Goal: Information Seeking & Learning: Learn about a topic

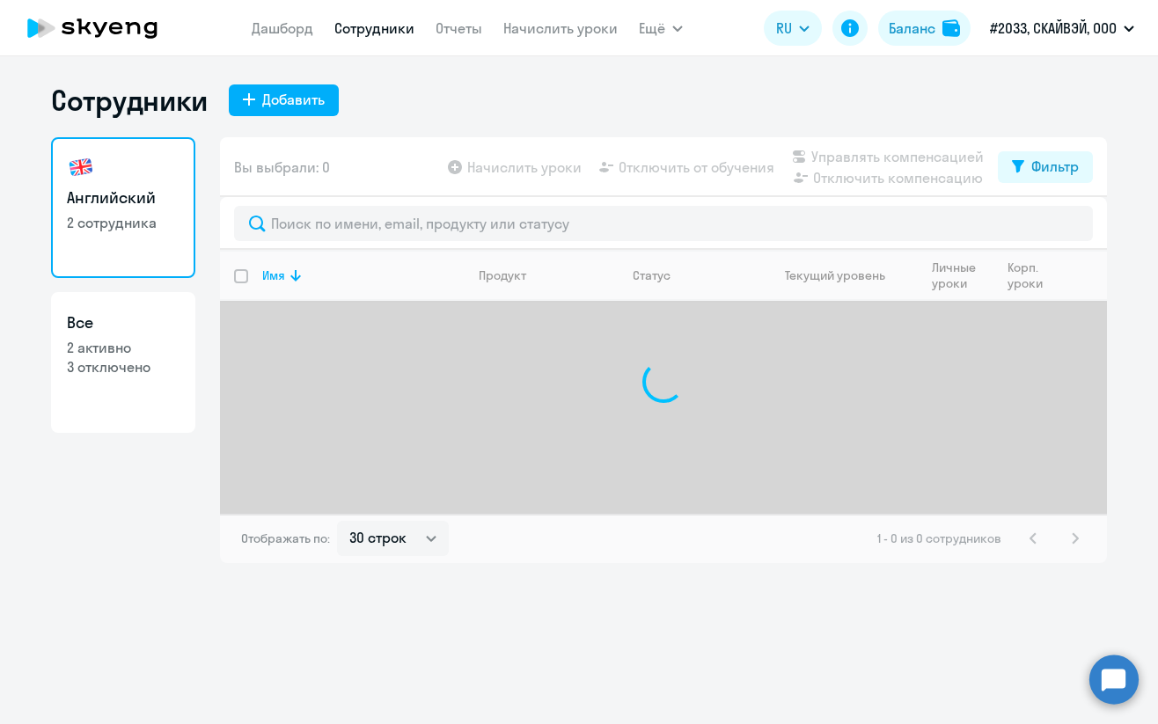
select select "30"
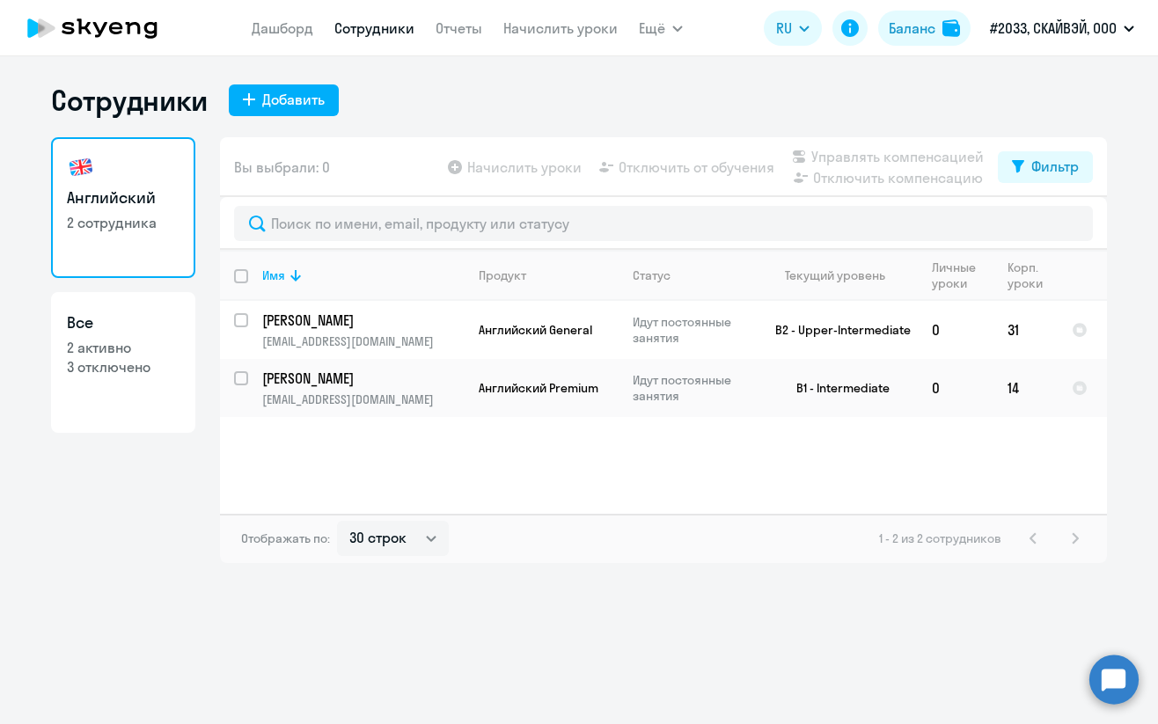
click at [1119, 693] on circle at bounding box center [1114, 679] width 49 height 49
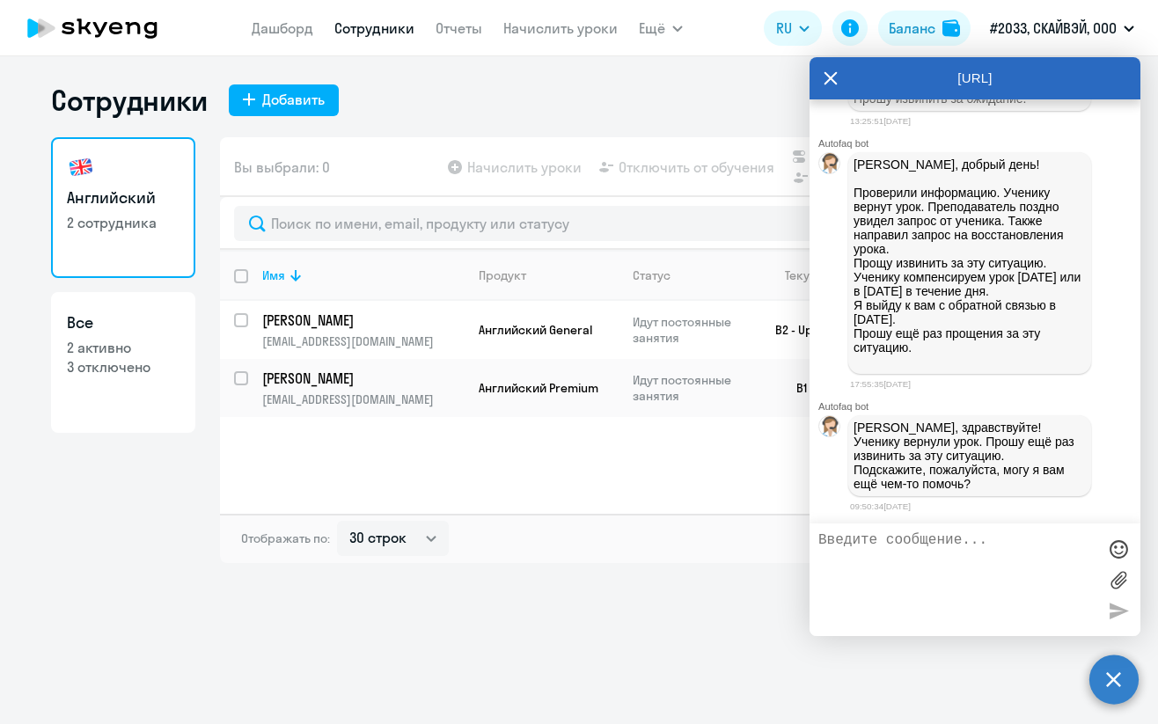
scroll to position [4720, 0]
click at [431, 467] on div "Имя Продукт Статус Текущий уровень Личные уроки Корп. уроки [PERSON_NAME] [PERS…" at bounding box center [663, 382] width 887 height 264
click at [752, 481] on div "Имя Продукт Статус Текущий уровень Личные уроки Корп. уроки [PERSON_NAME] [PERS…" at bounding box center [663, 382] width 887 height 264
click at [824, 73] on icon at bounding box center [831, 78] width 14 height 42
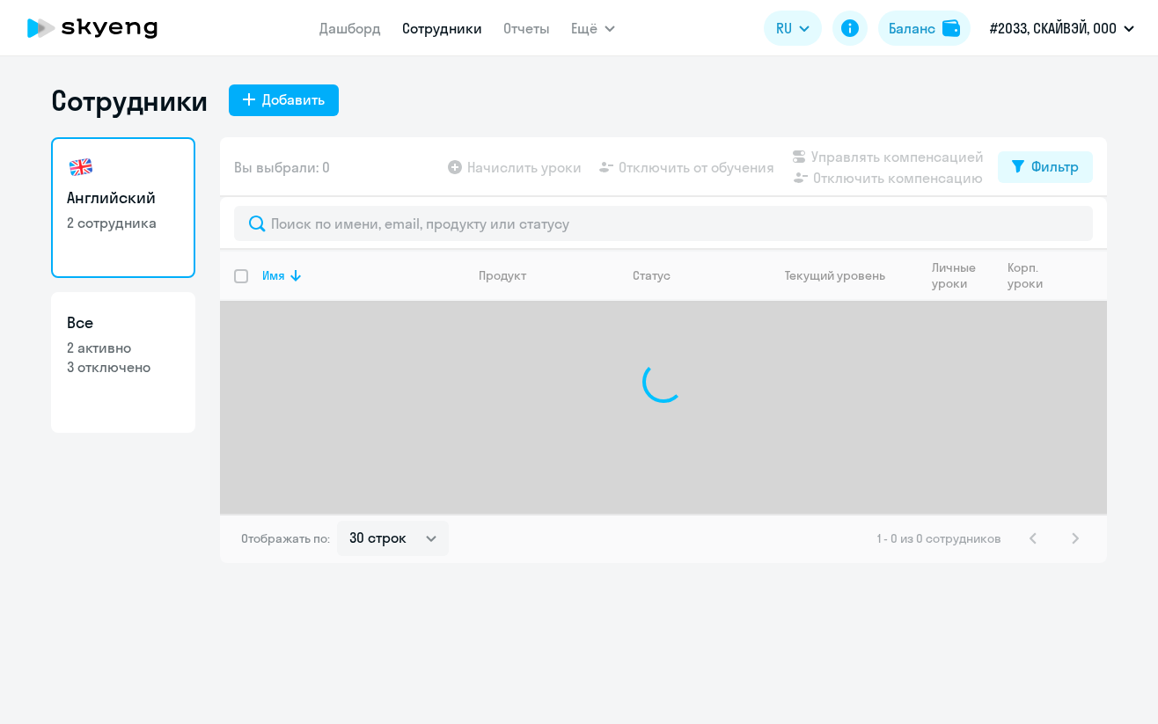
select select "30"
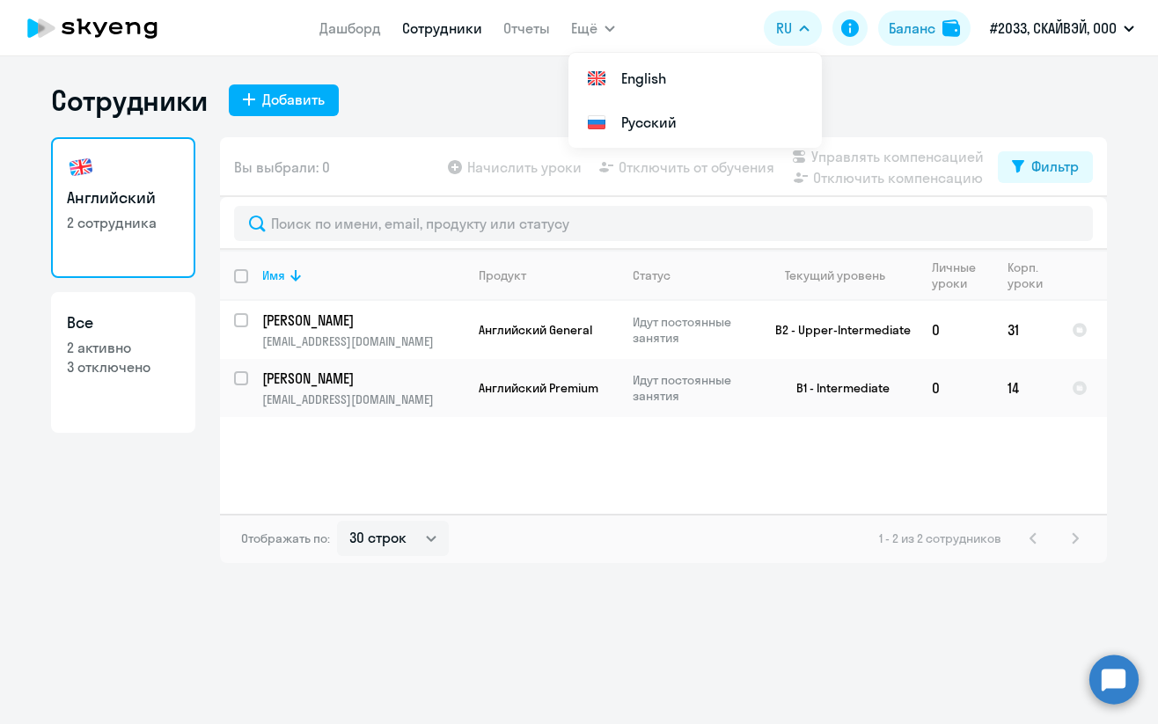
click at [503, 453] on div "Имя Продукт Статус Текущий уровень Личные уроки Корп. уроки [PERSON_NAME] [PERS…" at bounding box center [663, 382] width 887 height 264
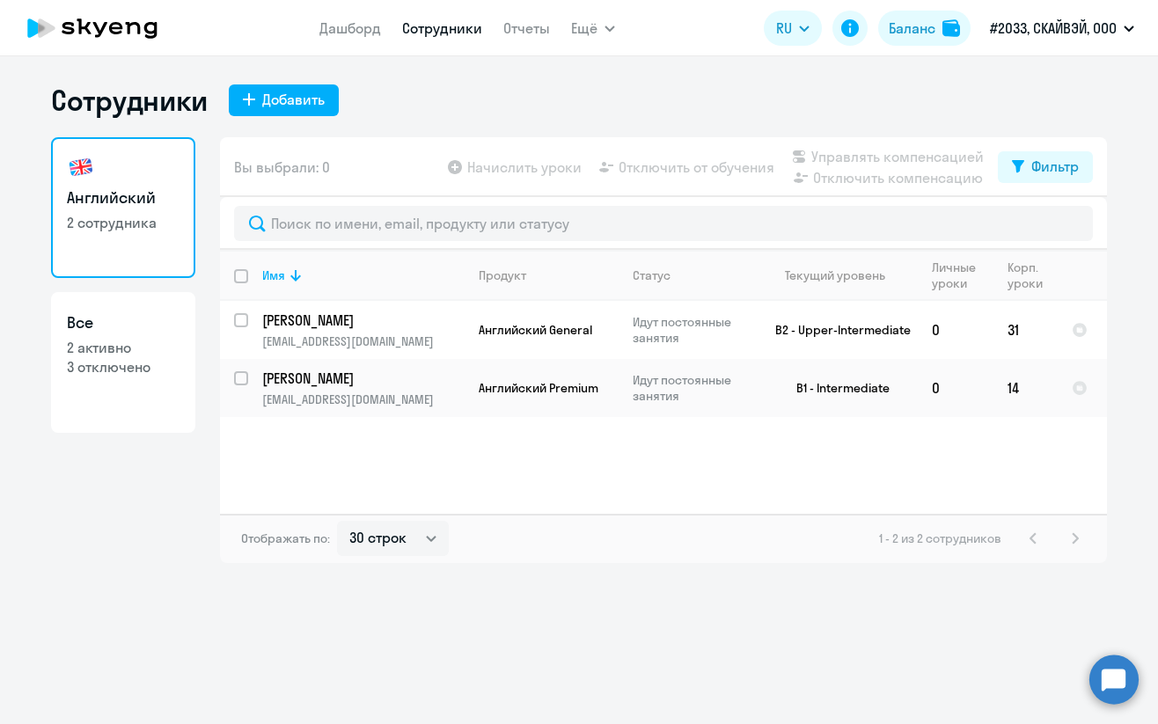
click at [520, 453] on div "Имя Продукт Статус Текущий уровень Личные уроки Корп. уроки [PERSON_NAME] [PERS…" at bounding box center [663, 382] width 887 height 264
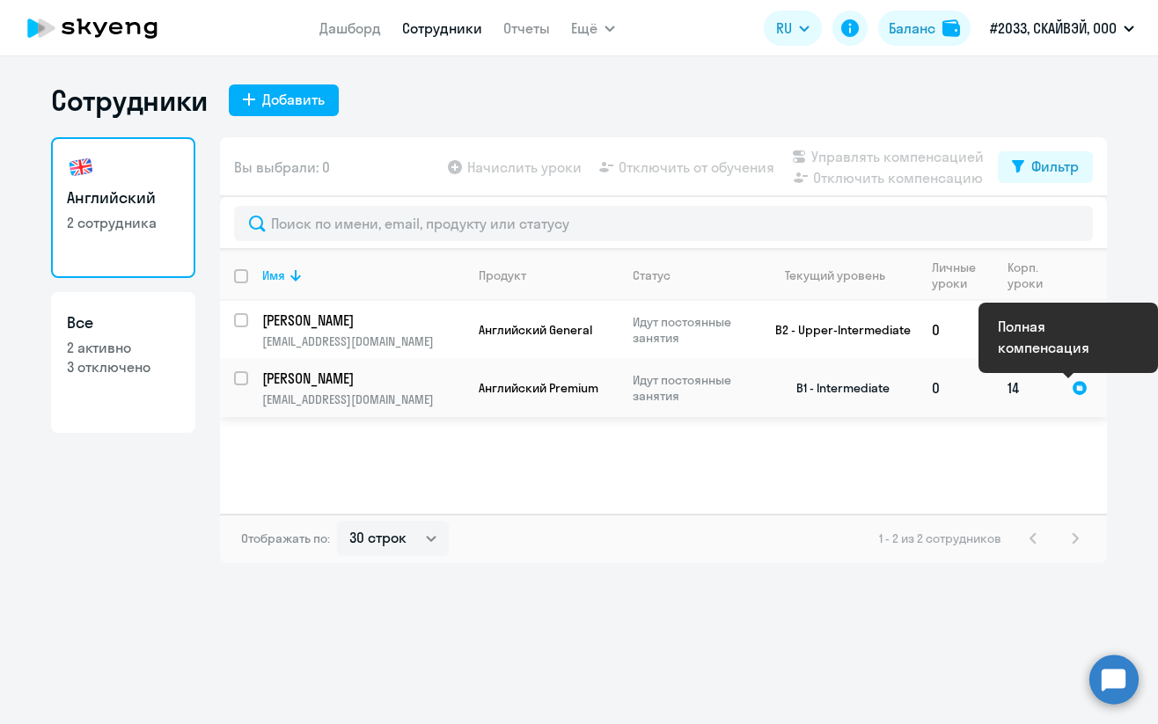
click at [1084, 387] on div at bounding box center [1080, 388] width 16 height 16
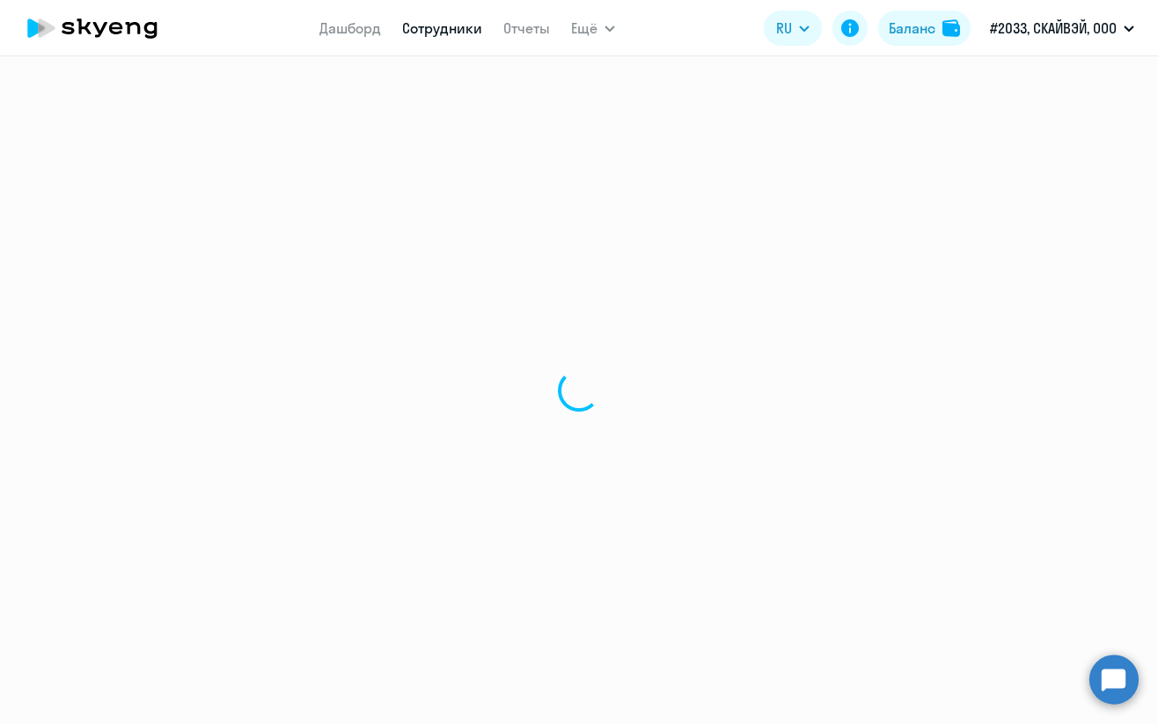
select select "english"
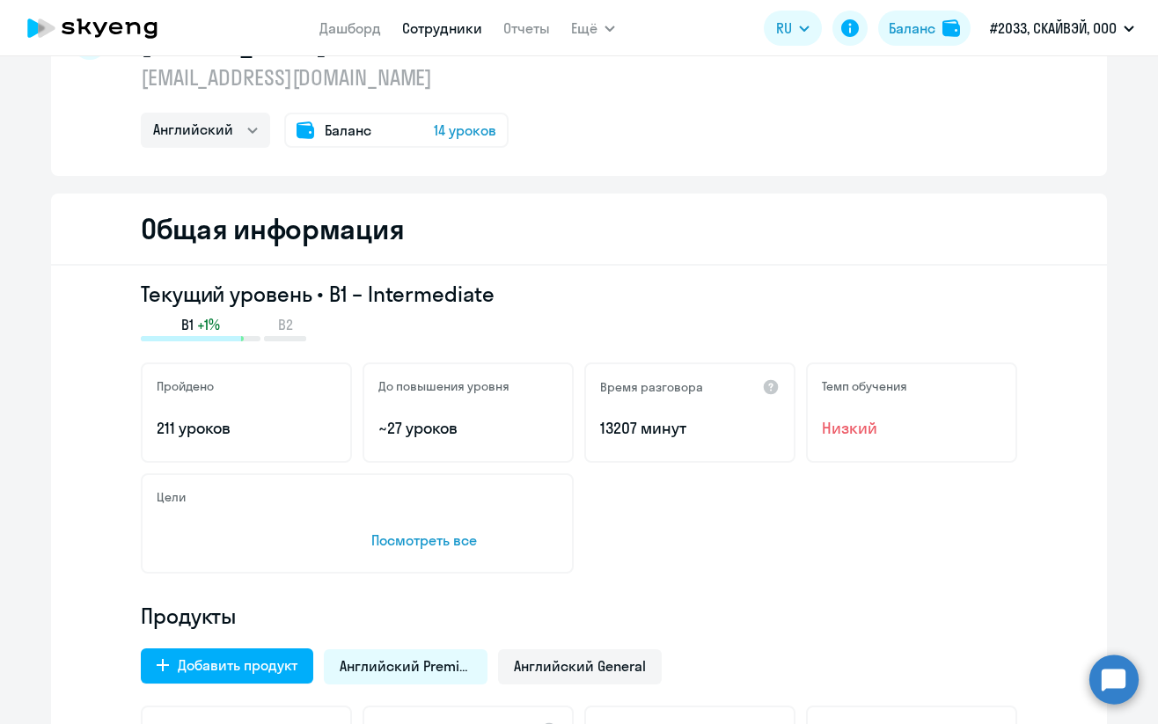
scroll to position [117, 0]
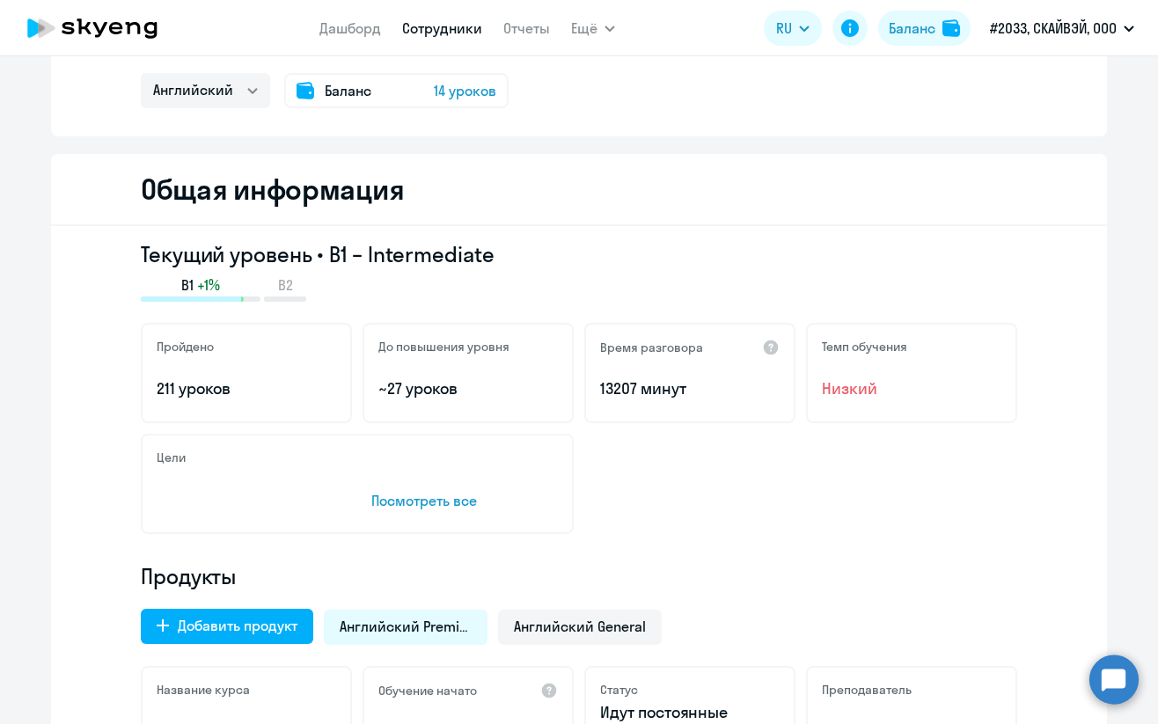
click at [205, 370] on div "Пройдено 211 уроков" at bounding box center [246, 373] width 211 height 100
click at [179, 393] on p "211 уроков" at bounding box center [247, 389] width 180 height 23
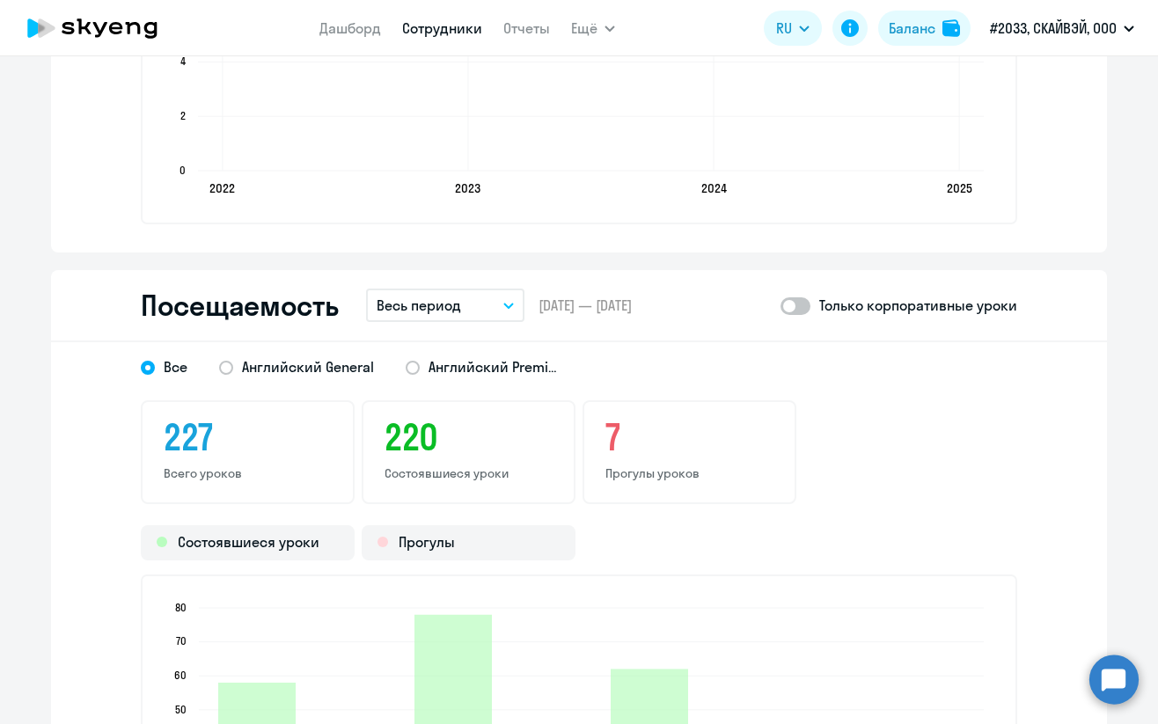
scroll to position [2347, 0]
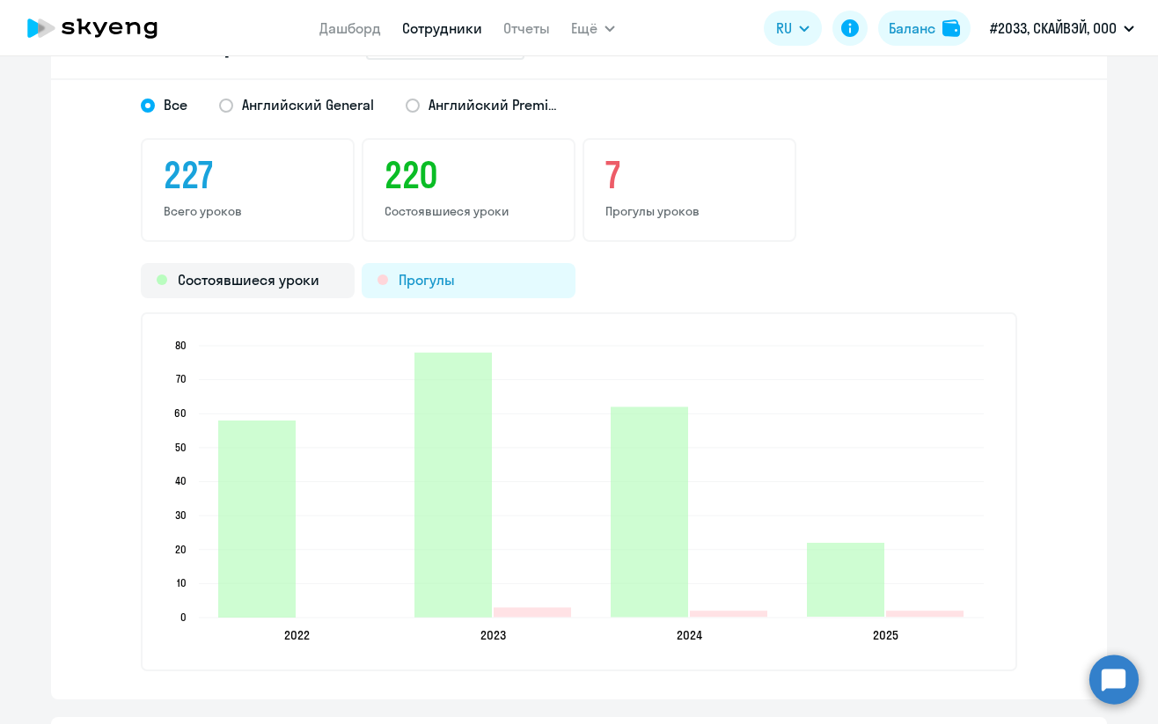
click at [429, 276] on div "Прогулы" at bounding box center [469, 280] width 214 height 35
click at [646, 199] on div "7 Прогулы уроков" at bounding box center [690, 190] width 214 height 104
click at [689, 209] on p "Прогулы уроков" at bounding box center [690, 211] width 168 height 16
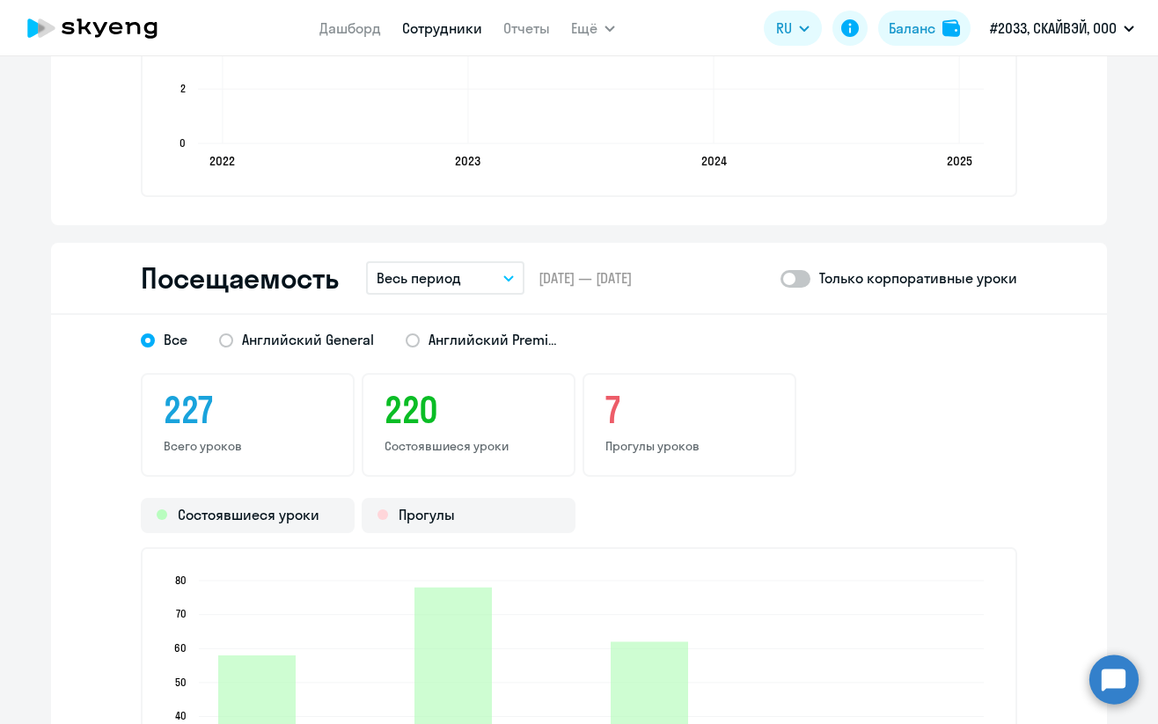
click at [610, 413] on h3 "7" at bounding box center [690, 410] width 168 height 42
click at [406, 339] on span at bounding box center [413, 341] width 14 height 14
click at [0, 0] on input "Английский Premium" at bounding box center [0, 0] width 0 height 0
click at [655, 432] on div "7 Прогулы уроков" at bounding box center [690, 425] width 214 height 104
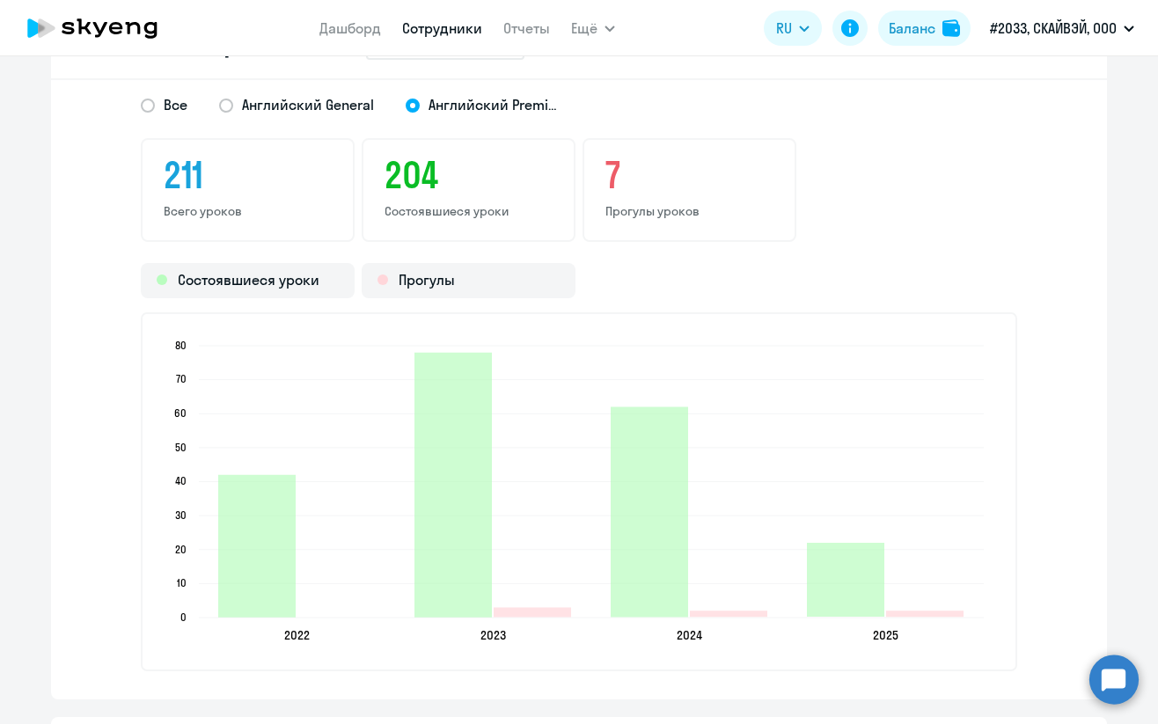
scroll to position [2464, 0]
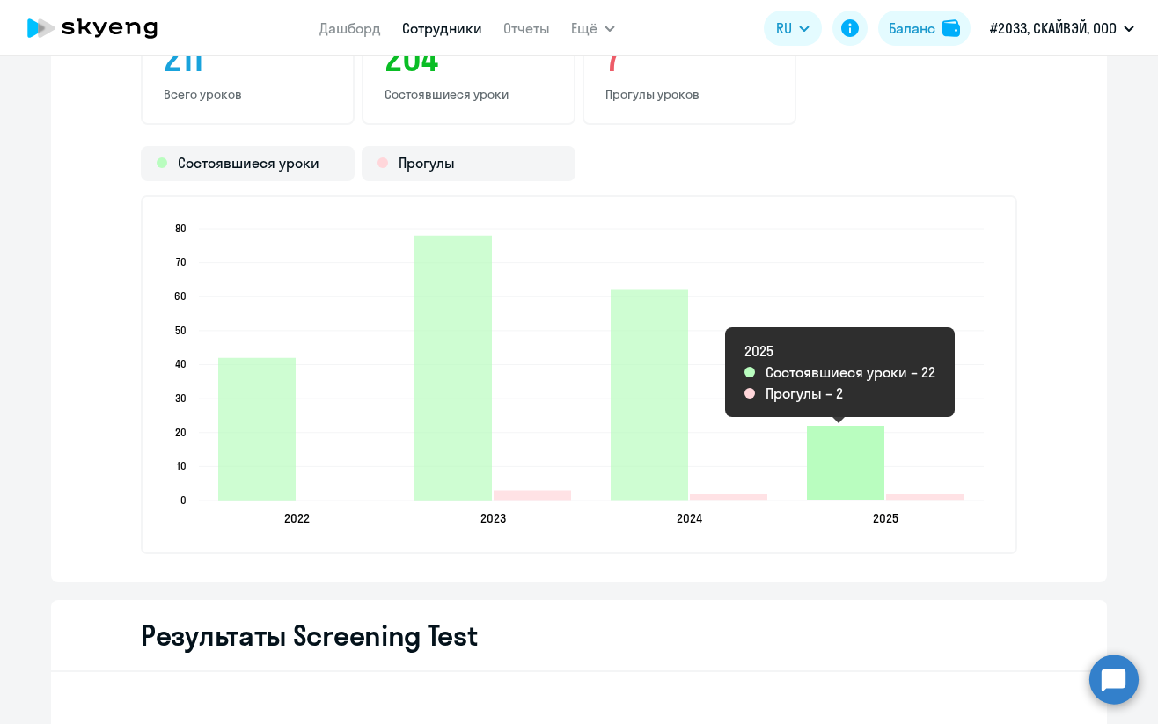
click at [862, 487] on icon "2025-06-25T21:00:00.000Z Состоявшиеся уроки 22" at bounding box center [845, 463] width 77 height 74
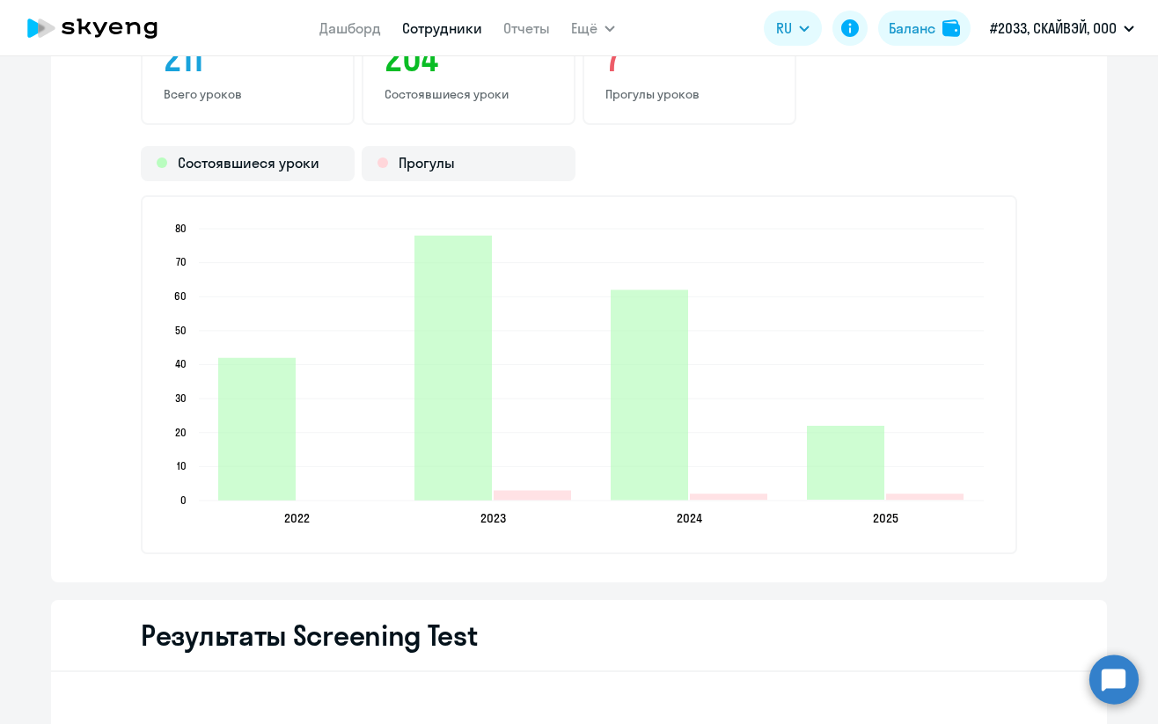
click at [892, 490] on icon "2022 2022 2023 2023 2024 2024 2025 2025 0 0 10 10 20 20 30 30 40 40 50 50 60 60…" at bounding box center [579, 375] width 836 height 310
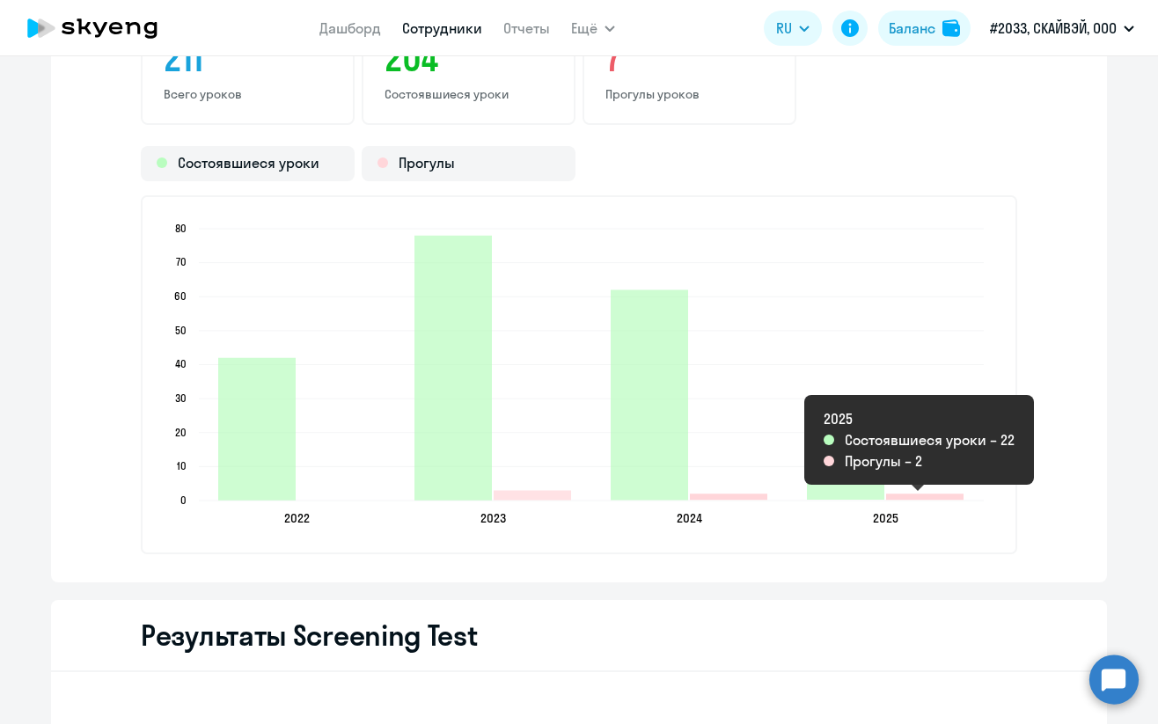
click at [894, 498] on icon "2025-06-25T21:00:00.000Z Прогулы 2" at bounding box center [924, 497] width 77 height 6
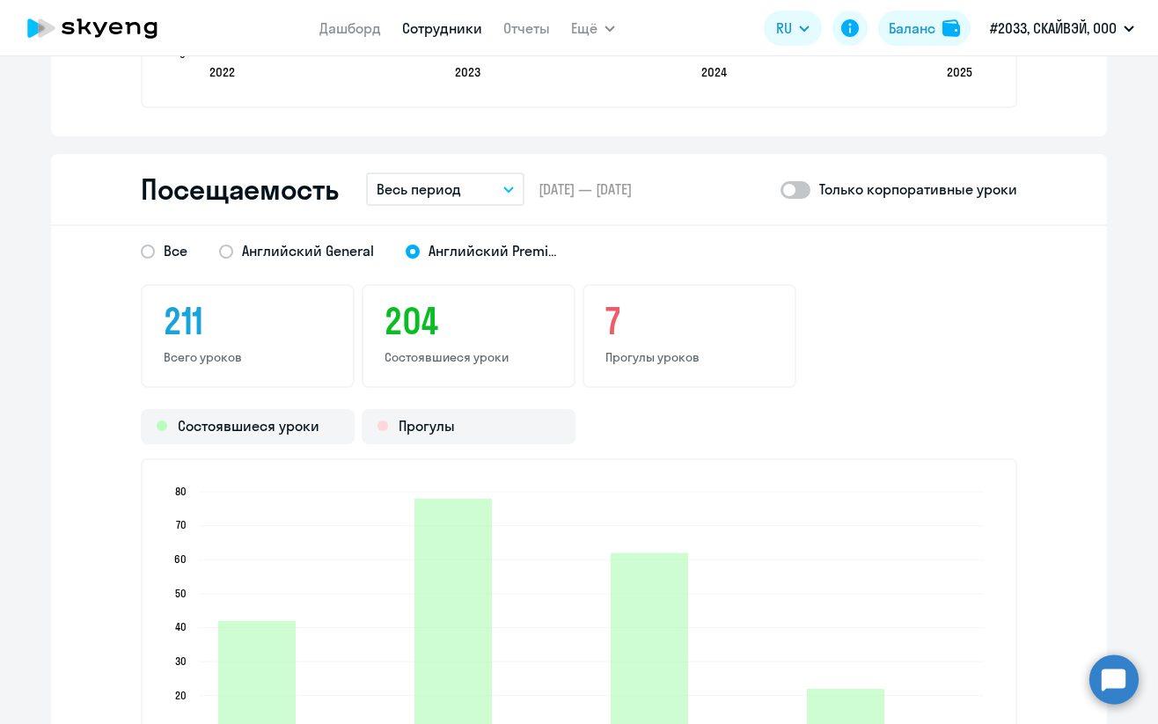
scroll to position [2206, 0]
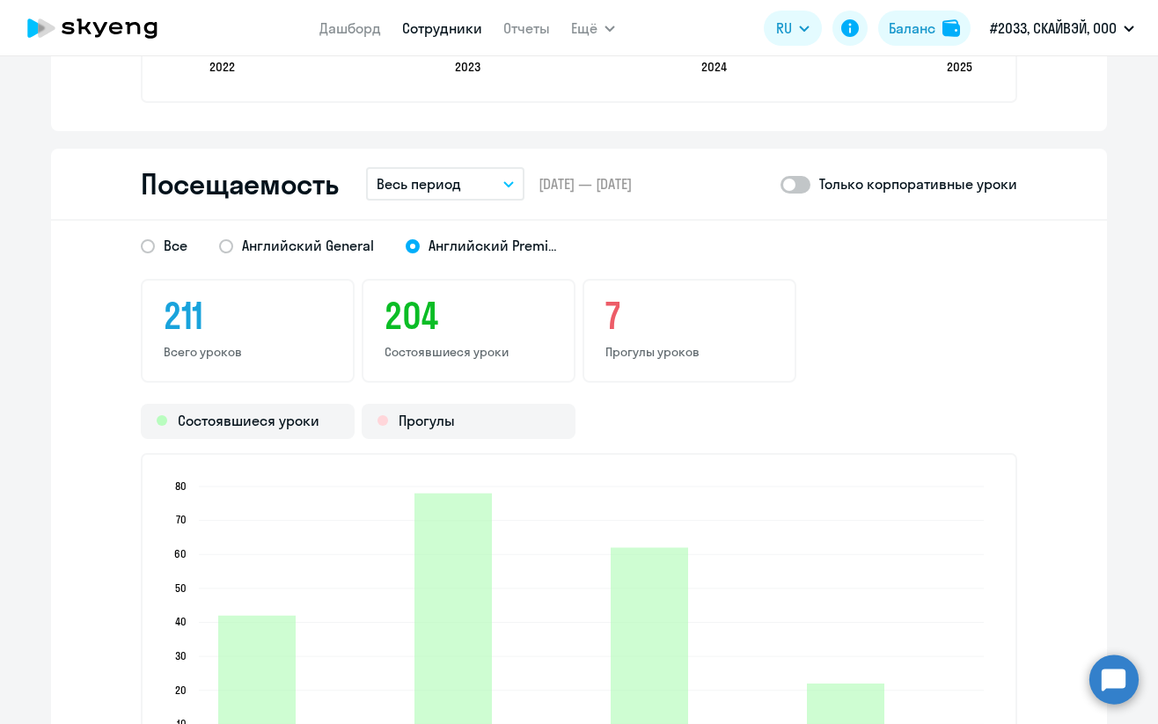
click at [611, 414] on div "Состоявшиеся уроки Прогулы" at bounding box center [579, 421] width 877 height 35
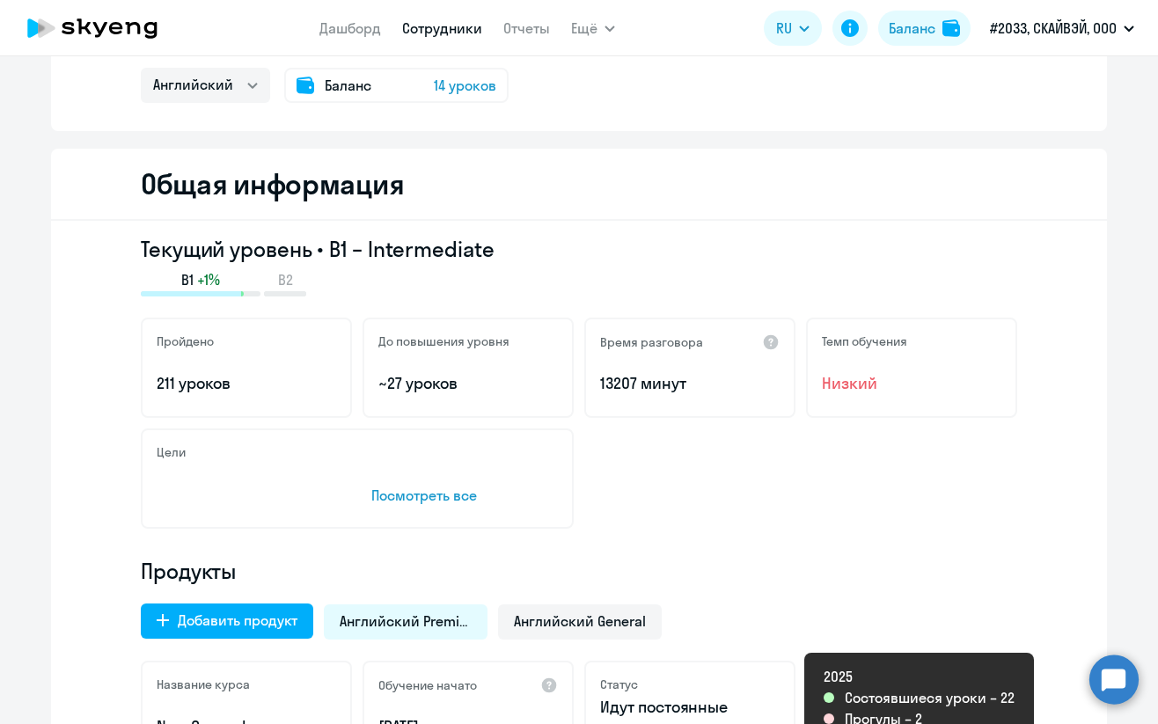
scroll to position [0, 0]
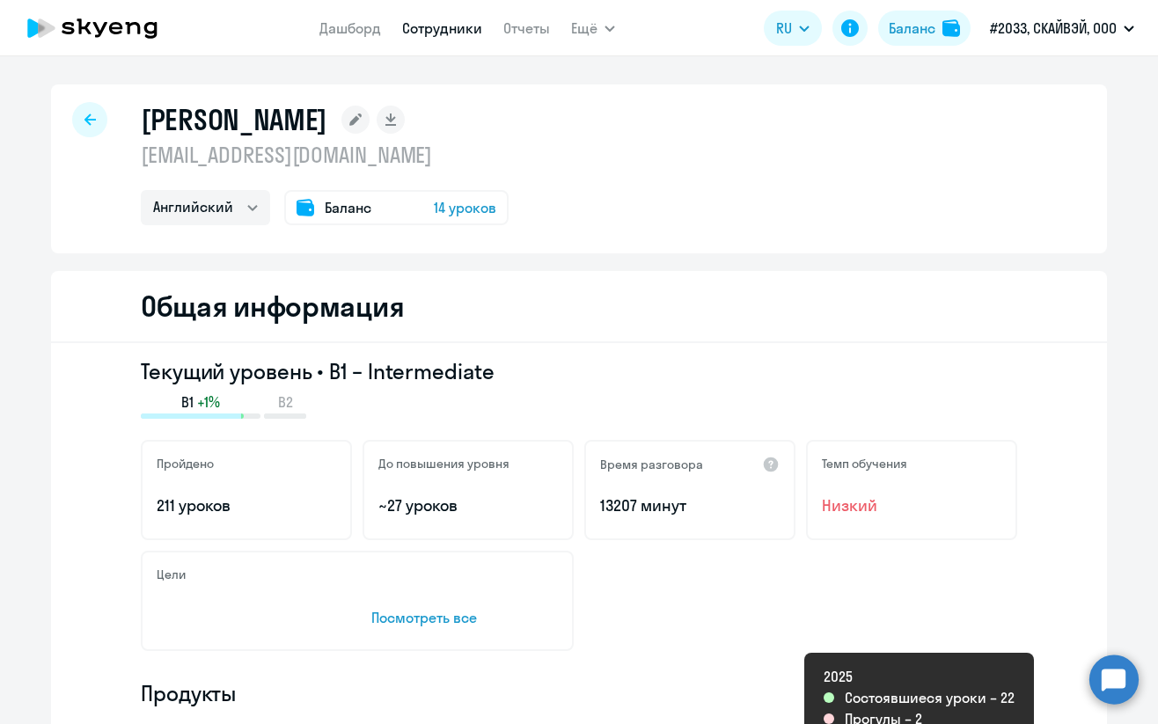
click at [465, 211] on span "14 уроков" at bounding box center [465, 207] width 62 height 21
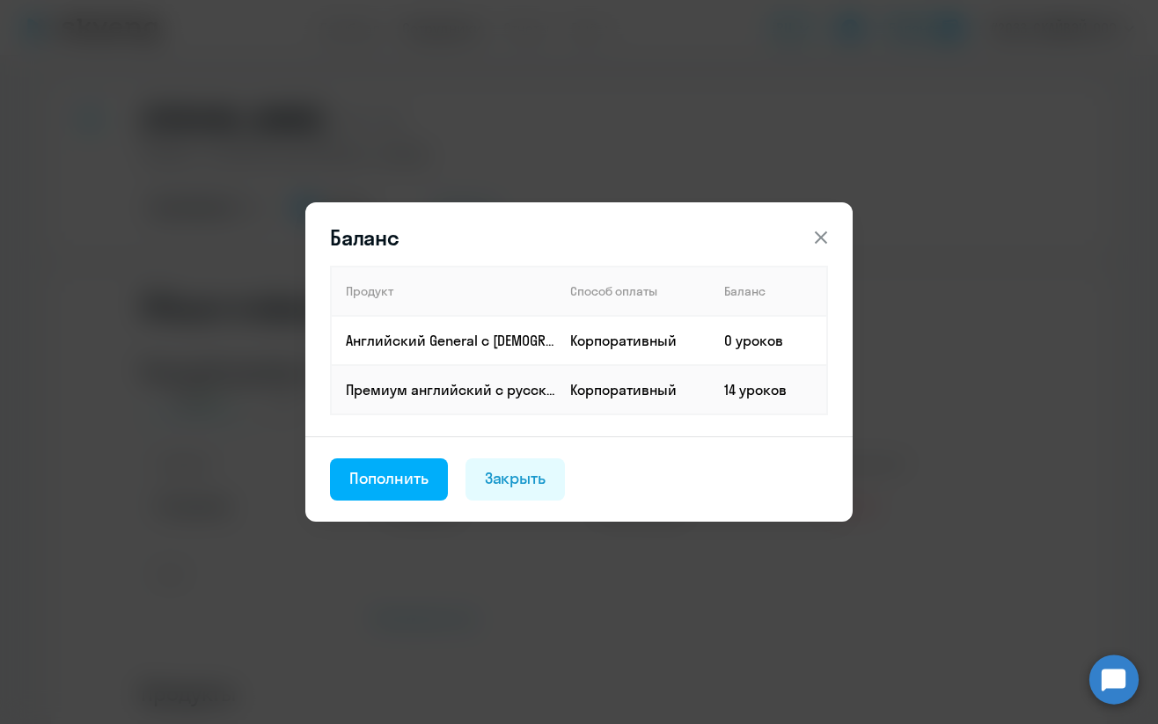
click at [826, 234] on icon at bounding box center [821, 237] width 21 height 21
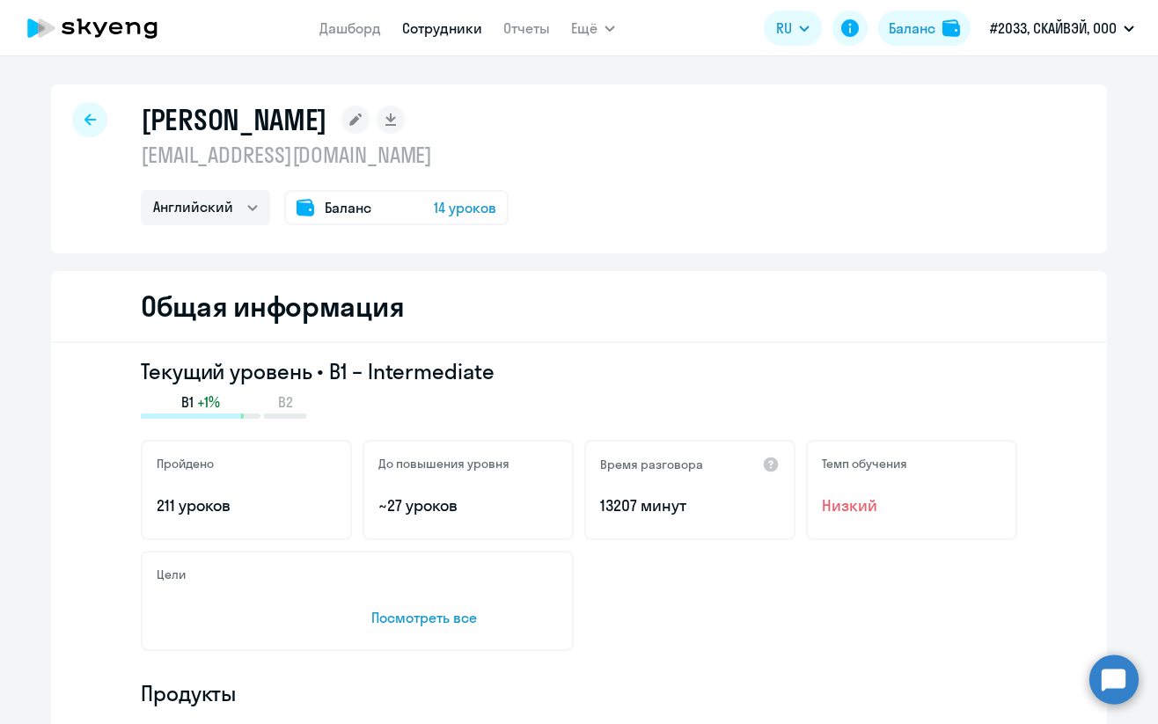
click at [533, 305] on div "Общая информация" at bounding box center [579, 307] width 1056 height 72
click at [507, 381] on h3 "Текущий уровень • B1 – Intermediate" at bounding box center [579, 371] width 877 height 28
click at [1106, 688] on circle at bounding box center [1114, 679] width 49 height 49
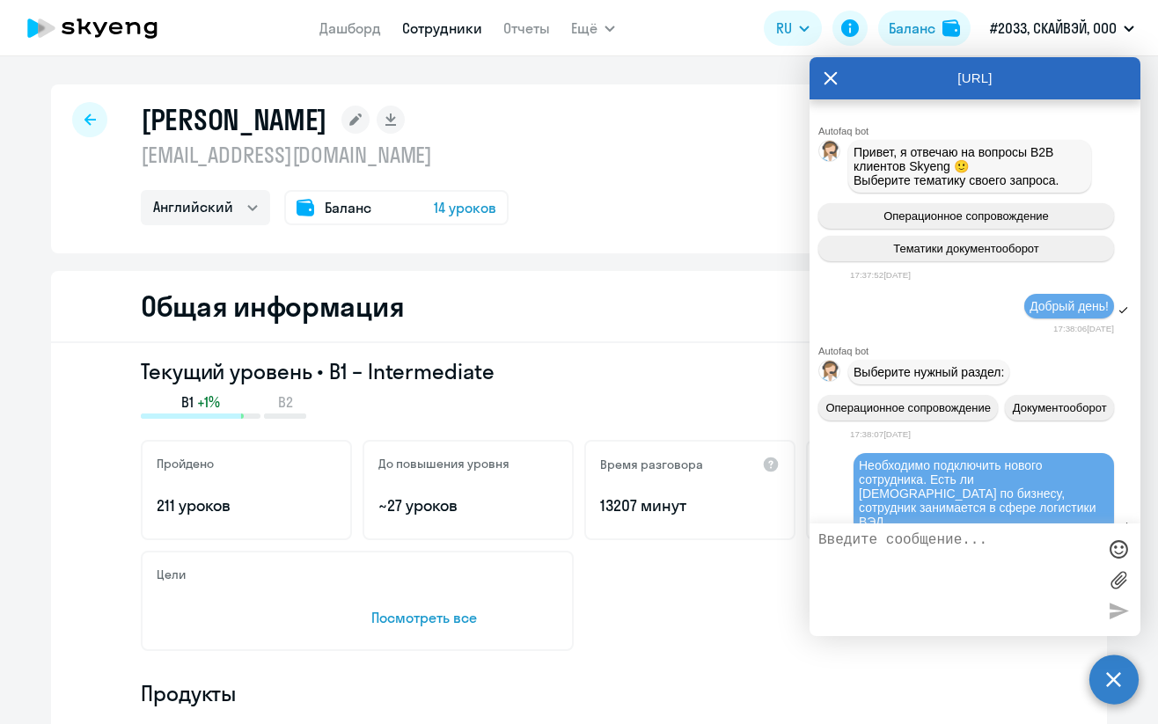
scroll to position [4720, 0]
